Goal: Navigation & Orientation: Find specific page/section

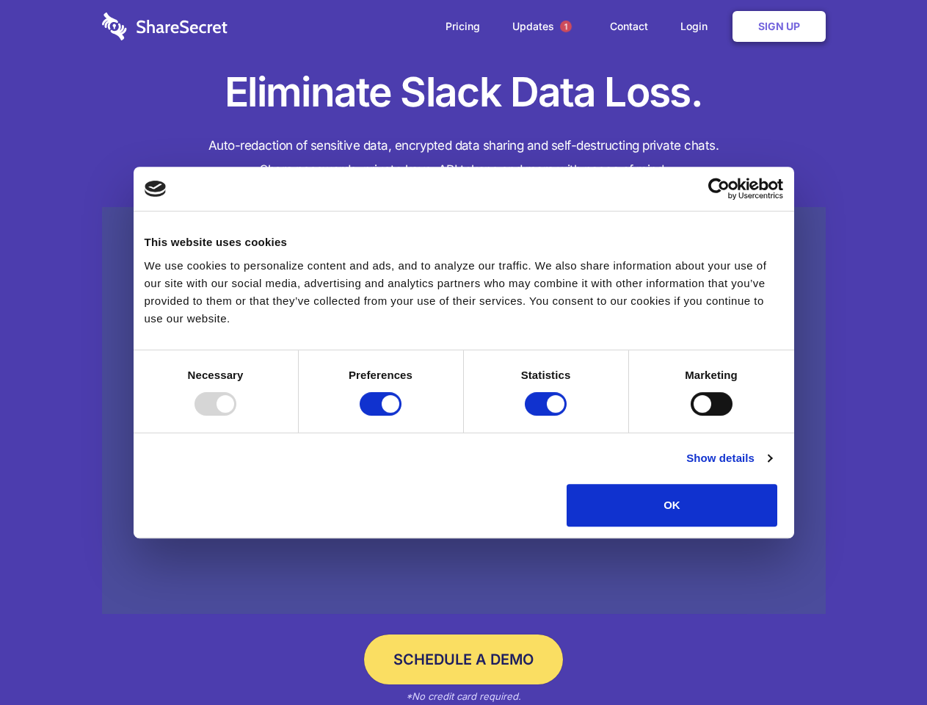
click at [236, 415] on div at bounding box center [215, 403] width 42 height 23
click at [401, 415] on input "Preferences" at bounding box center [381, 403] width 42 height 23
checkbox input "false"
click at [547, 415] on input "Statistics" at bounding box center [546, 403] width 42 height 23
checkbox input "false"
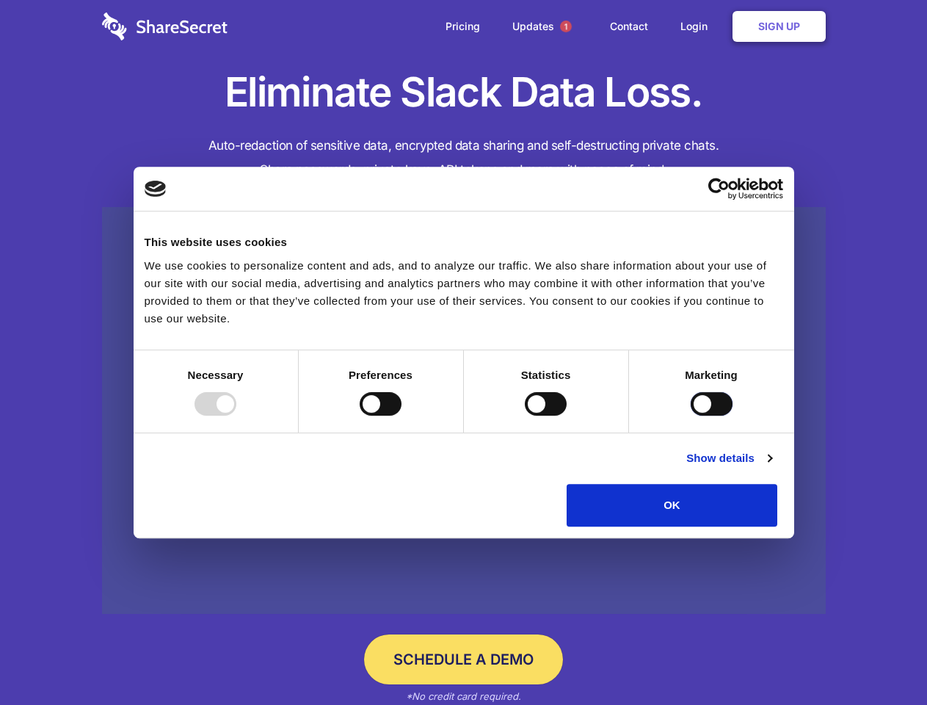
click at [691, 415] on input "Marketing" at bounding box center [712, 403] width 42 height 23
checkbox input "true"
click at [771, 467] on link "Show details" at bounding box center [728, 458] width 85 height 18
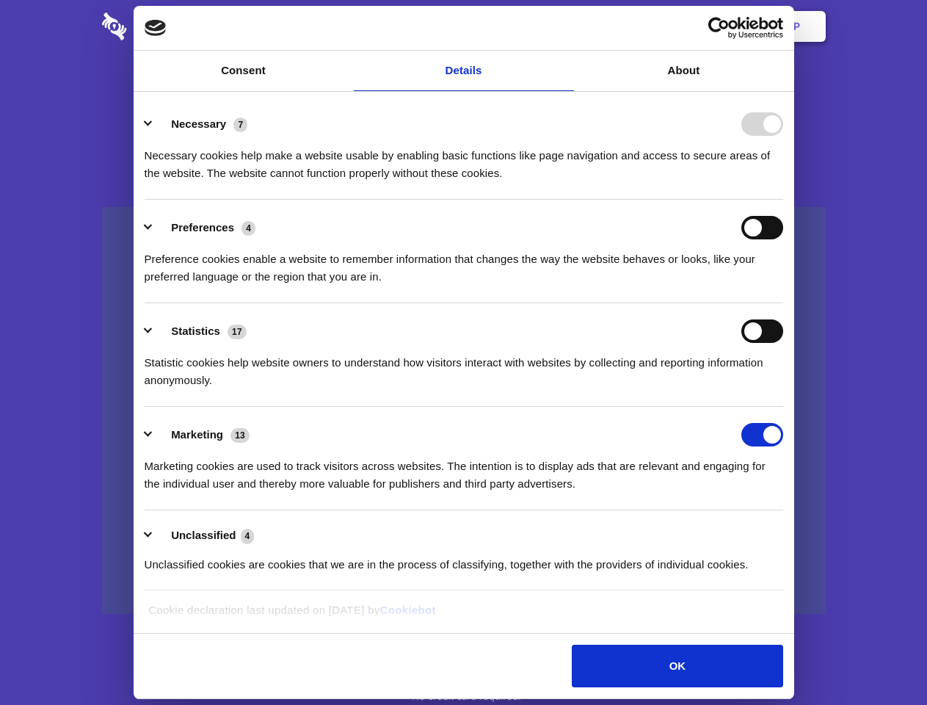
click at [783, 200] on li "Necessary 7 Necessary cookies help make a website usable by enabling basic func…" at bounding box center [464, 147] width 639 height 103
click at [565, 26] on span "1" at bounding box center [566, 27] width 12 height 12
